Goal: Transaction & Acquisition: Purchase product/service

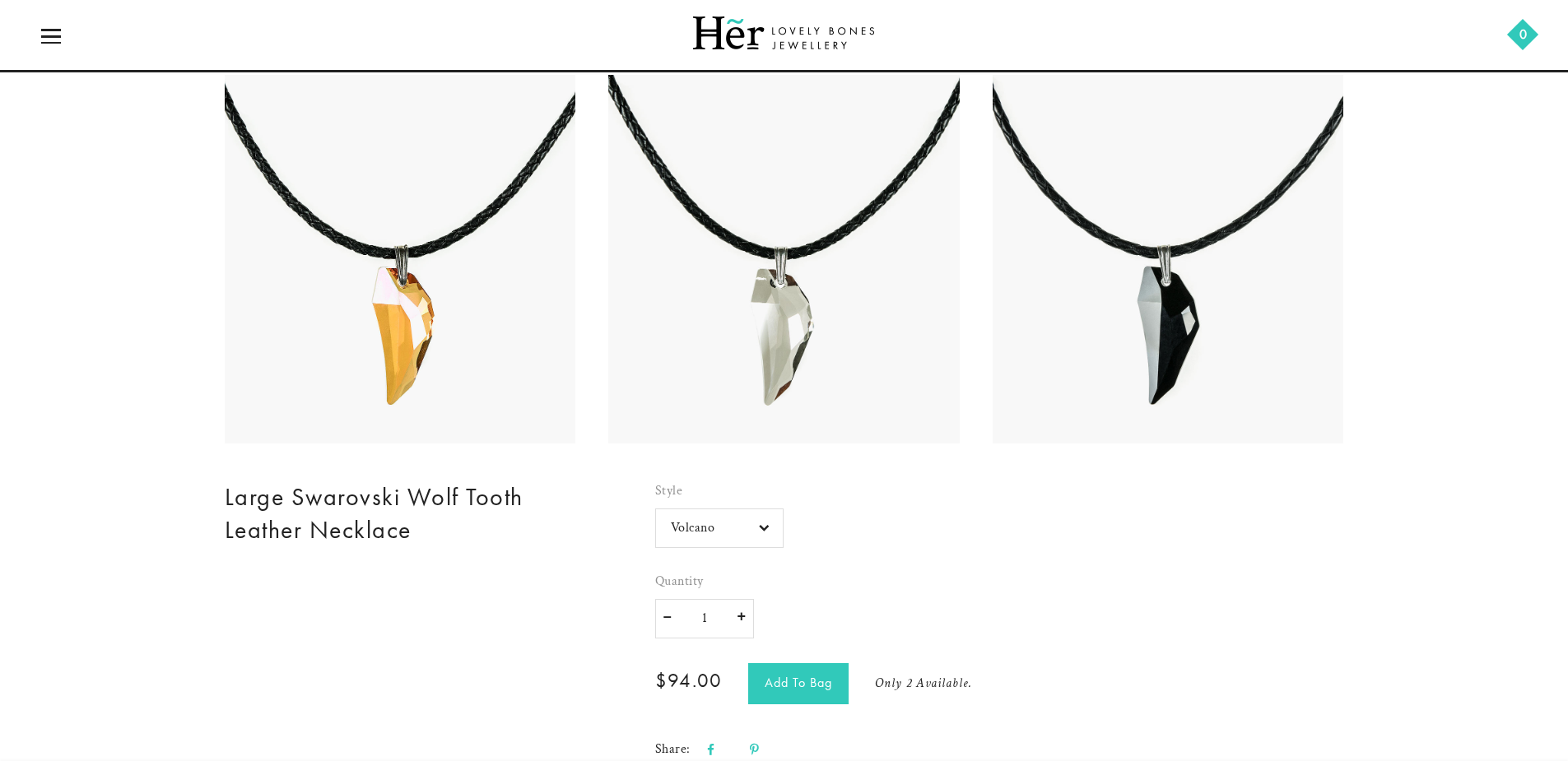
scroll to position [1317, 0]
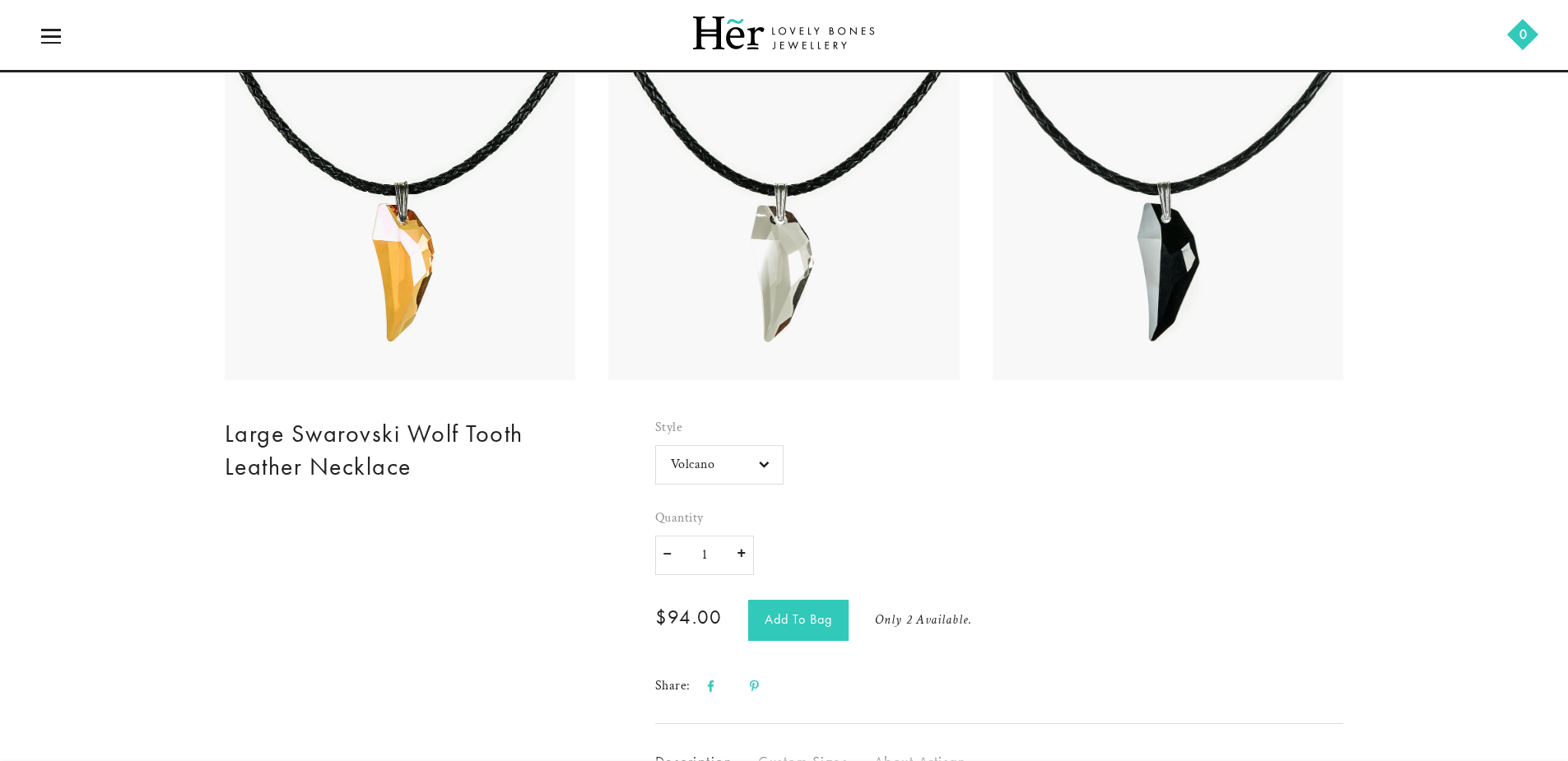
click at [763, 463] on select "Volcano Satin Smoke Jet Black" at bounding box center [719, 465] width 129 height 40
click at [655, 445] on select "Volcano Satin Smoke Jet Black" at bounding box center [719, 465] width 129 height 40
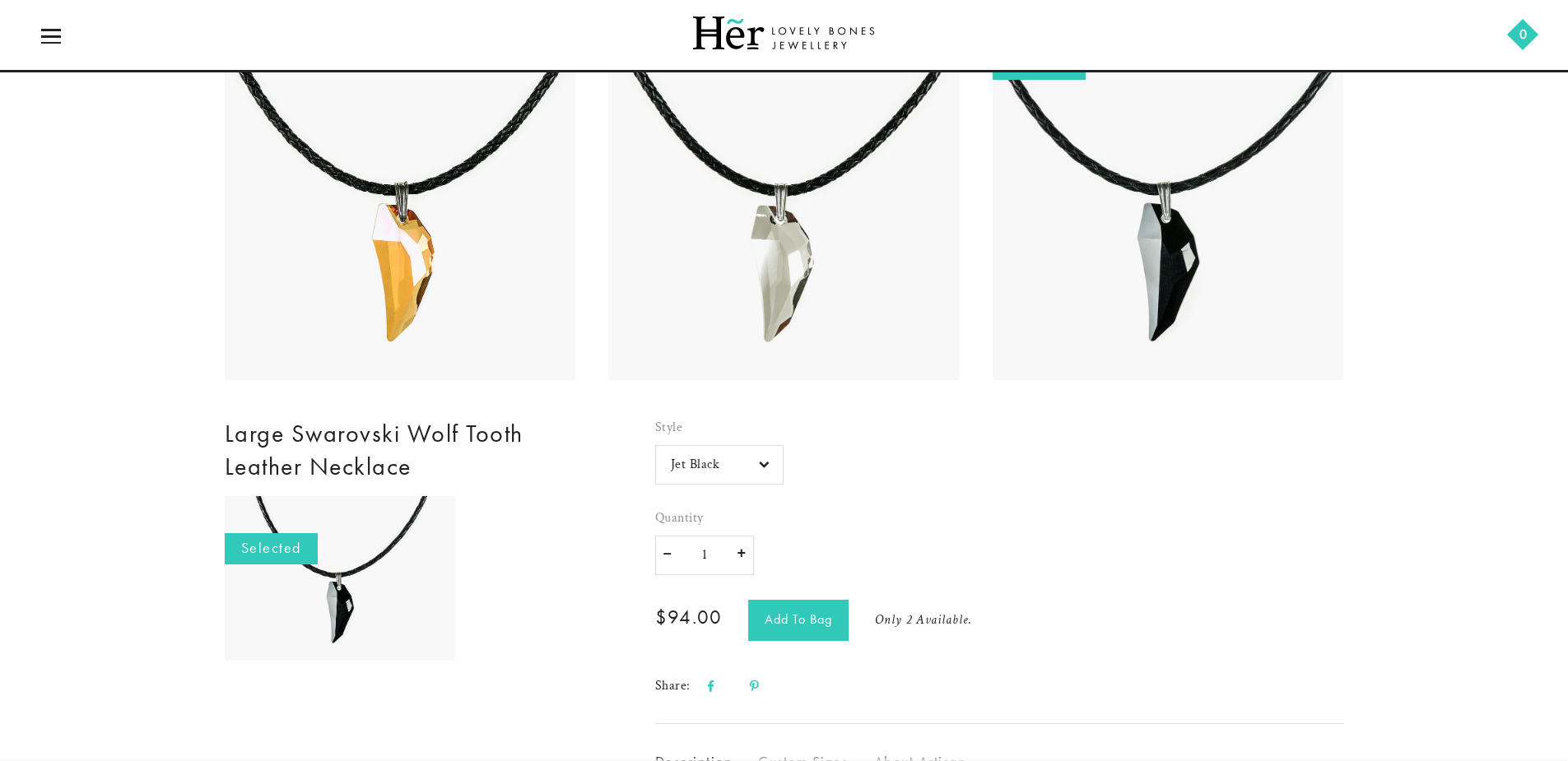
click at [762, 468] on select "Volcano Satin Smoke Jet Black" at bounding box center [719, 465] width 129 height 40
click at [655, 445] on select "Volcano Satin Smoke Jet Black" at bounding box center [719, 465] width 129 height 40
click at [765, 465] on select "Volcano Satin Smoke Jet Black" at bounding box center [719, 465] width 129 height 40
select select "Volcano"
click at [655, 445] on select "Volcano Satin Smoke Jet Black" at bounding box center [719, 465] width 129 height 40
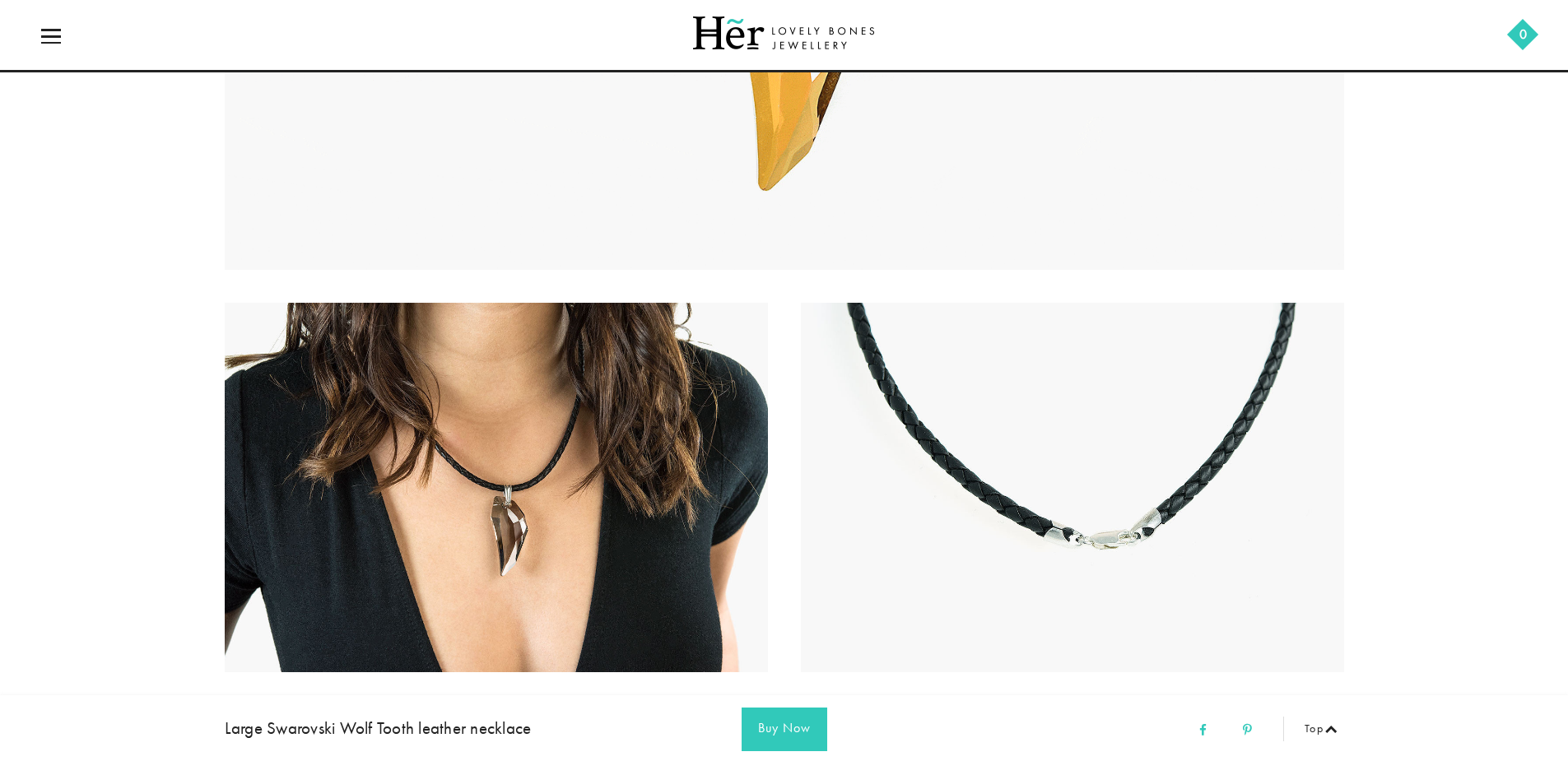
scroll to position [412, 0]
